Goal: Task Accomplishment & Management: Complete application form

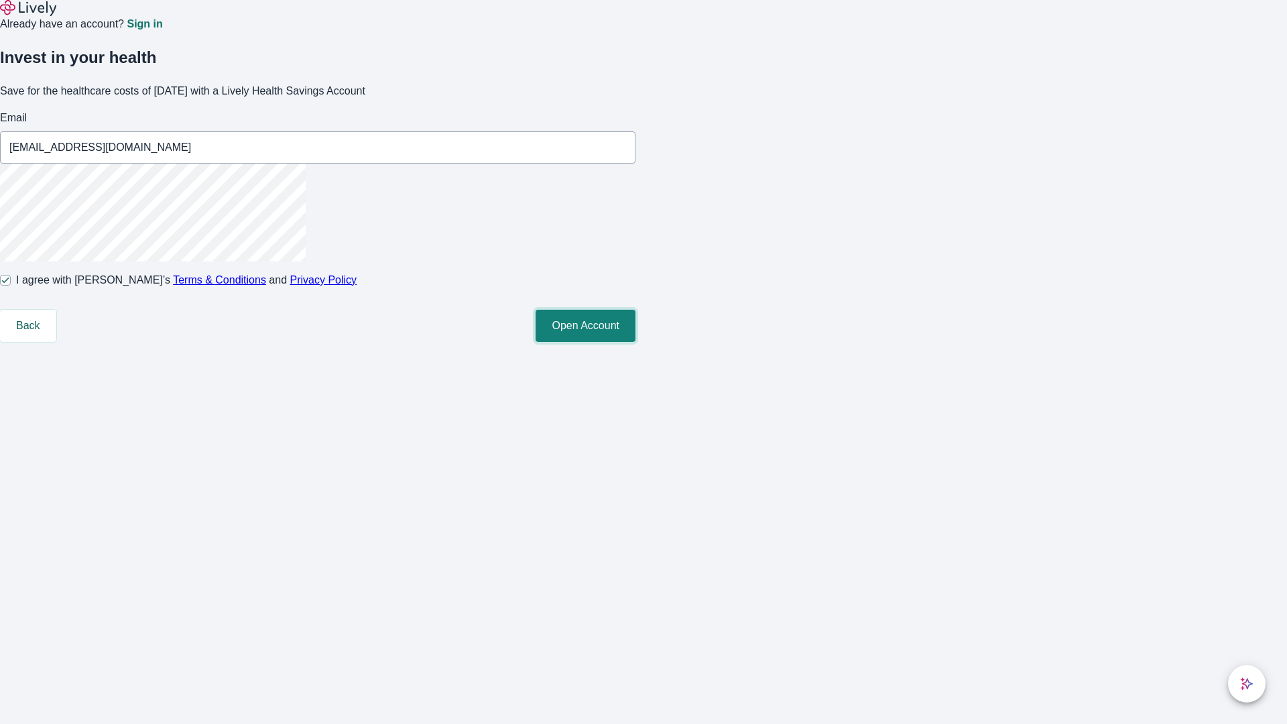
click at [636, 342] on button "Open Account" at bounding box center [586, 326] width 100 height 32
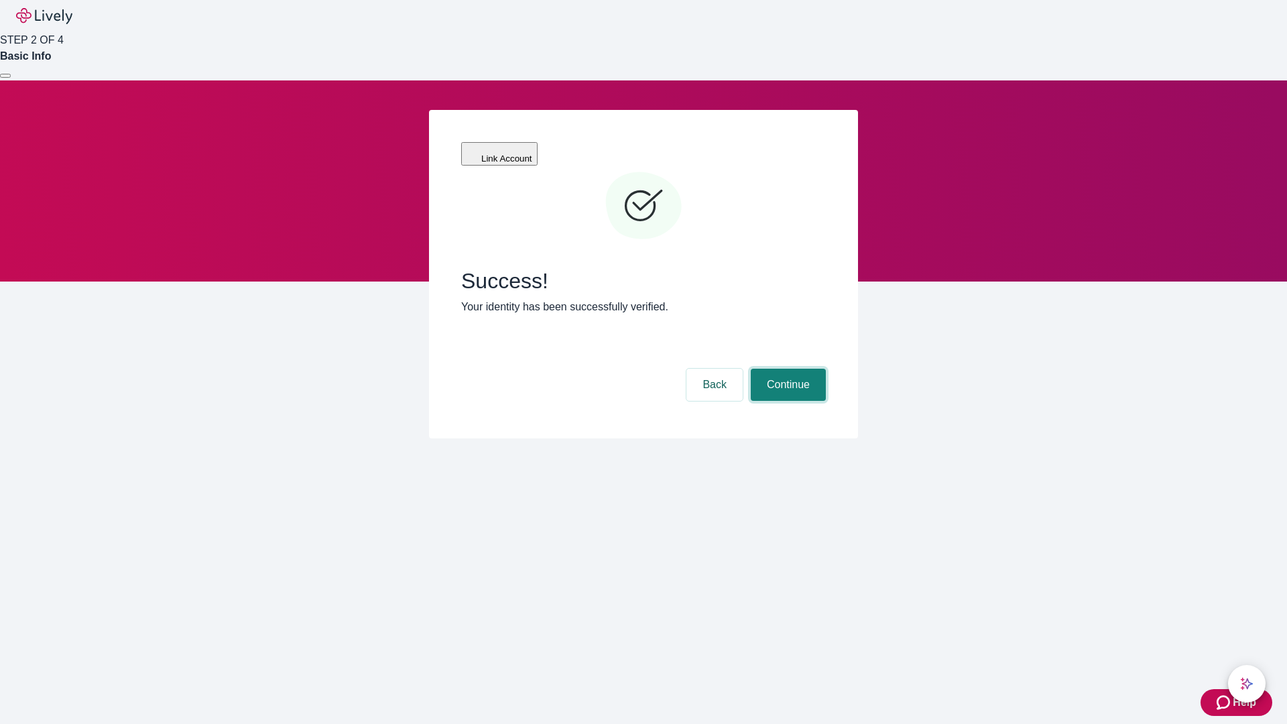
click at [786, 369] on button "Continue" at bounding box center [788, 385] width 75 height 32
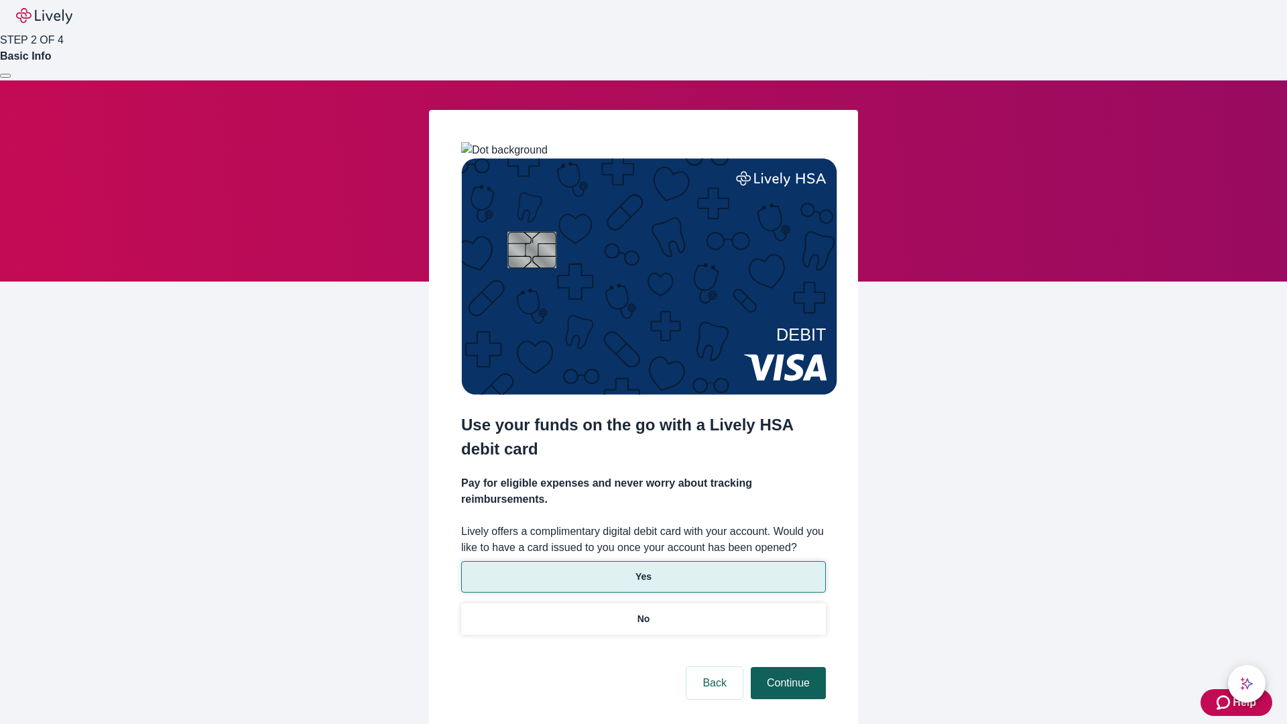
click at [643, 570] on p "Yes" at bounding box center [644, 577] width 16 height 14
click at [786, 667] on button "Continue" at bounding box center [788, 683] width 75 height 32
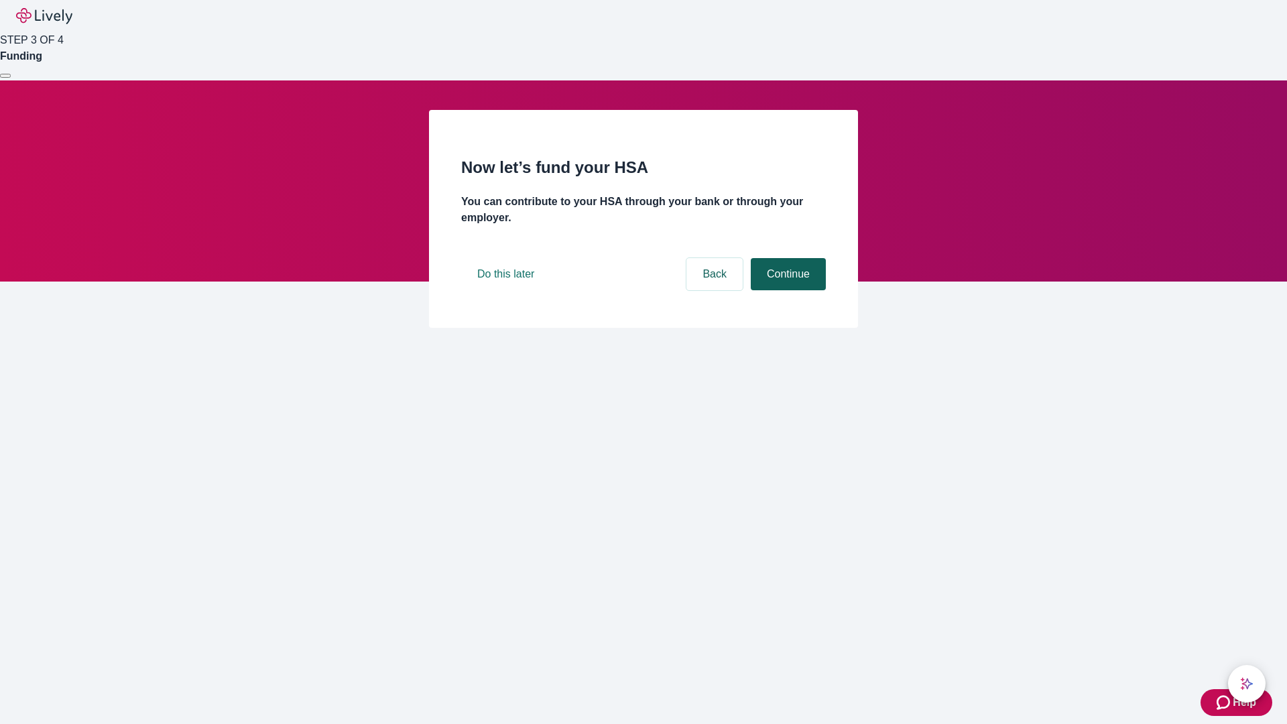
click at [786, 290] on button "Continue" at bounding box center [788, 274] width 75 height 32
